Goal: Check status

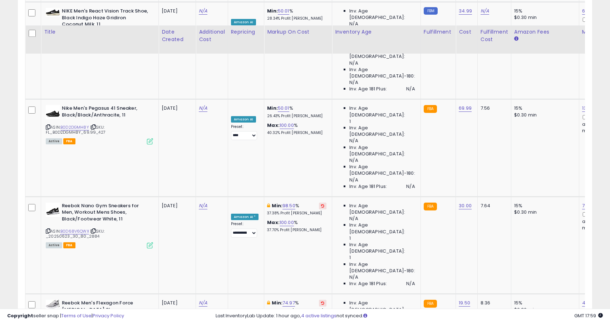
scroll to position [1428, 0]
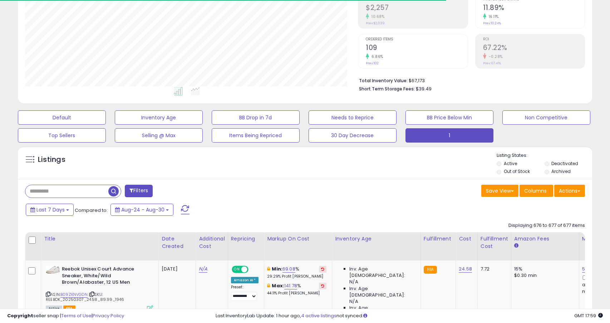
scroll to position [226, 0]
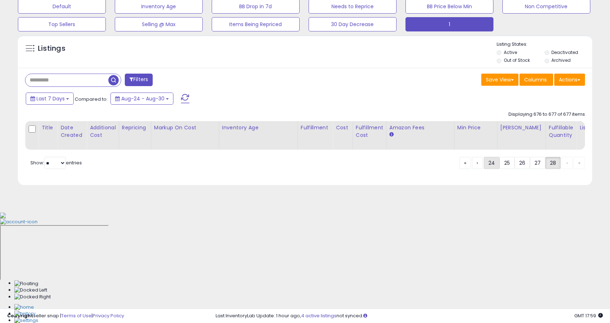
scroll to position [115, 0]
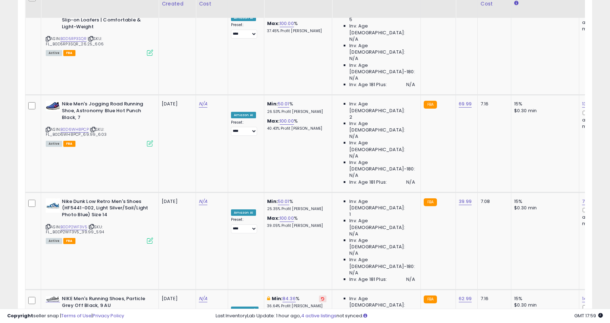
scroll to position [1451, 0]
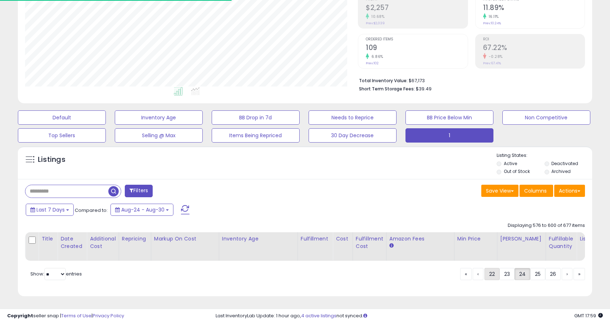
click at [493, 277] on link "22" at bounding box center [491, 274] width 15 height 12
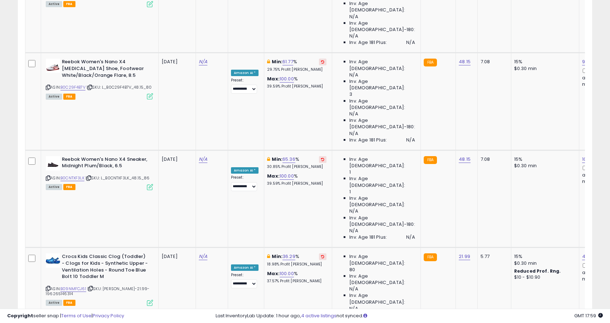
scroll to position [1412, 0]
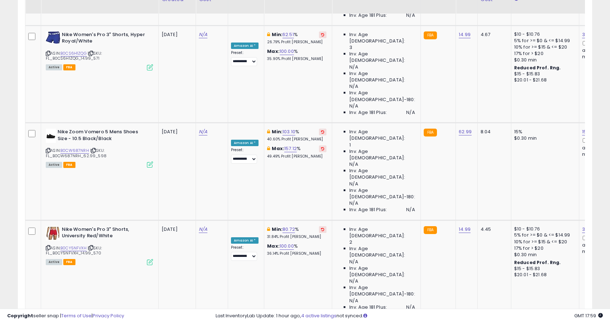
scroll to position [1529, 0]
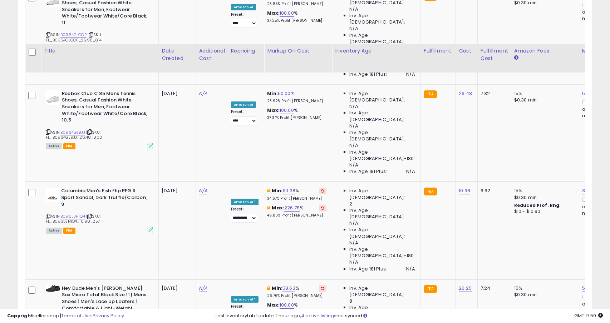
scroll to position [1524, 0]
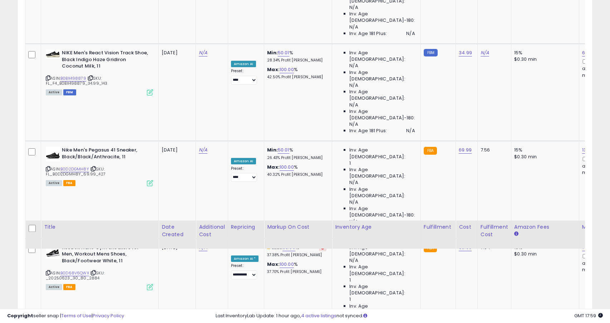
scroll to position [1428, 0]
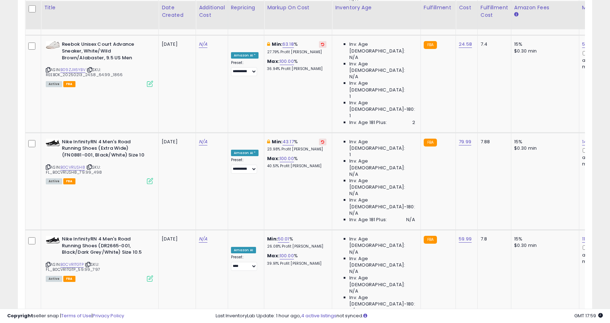
scroll to position [1509, 0]
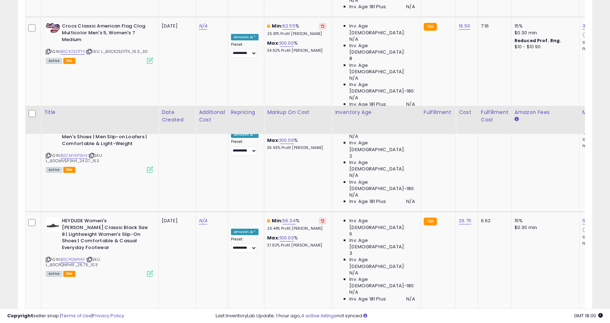
scroll to position [1493, 0]
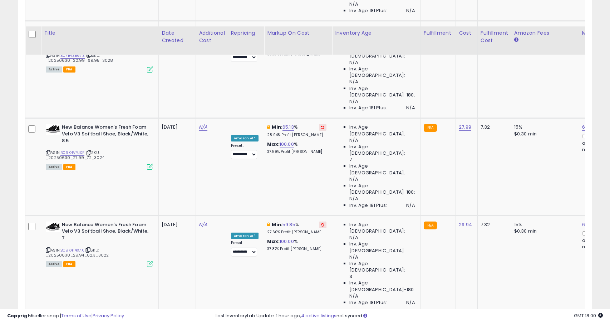
scroll to position [1451, 0]
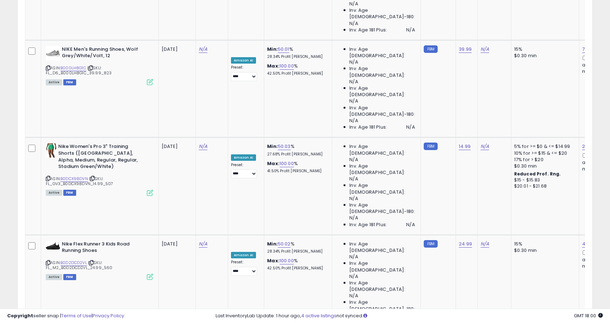
scroll to position [1476, 0]
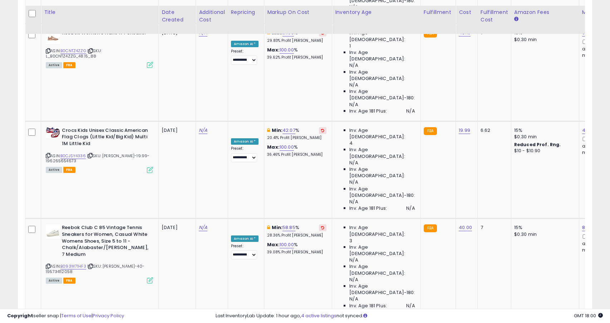
scroll to position [1512, 0]
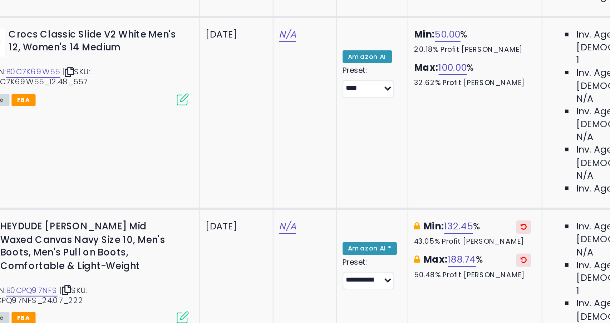
scroll to position [0, 0]
